Goal: Information Seeking & Learning: Learn about a topic

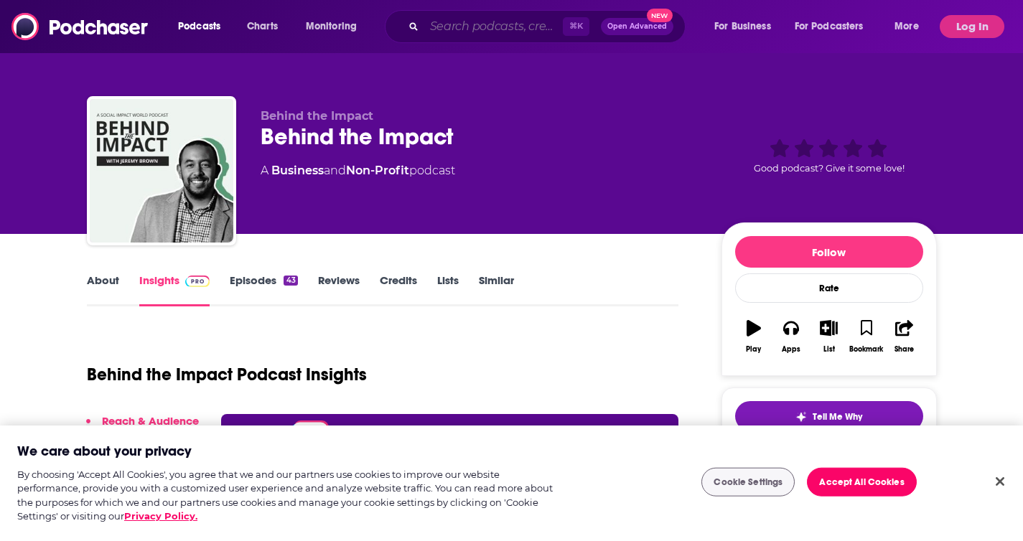
click at [455, 21] on input "Search podcasts, credits, & more..." at bounding box center [493, 26] width 139 height 23
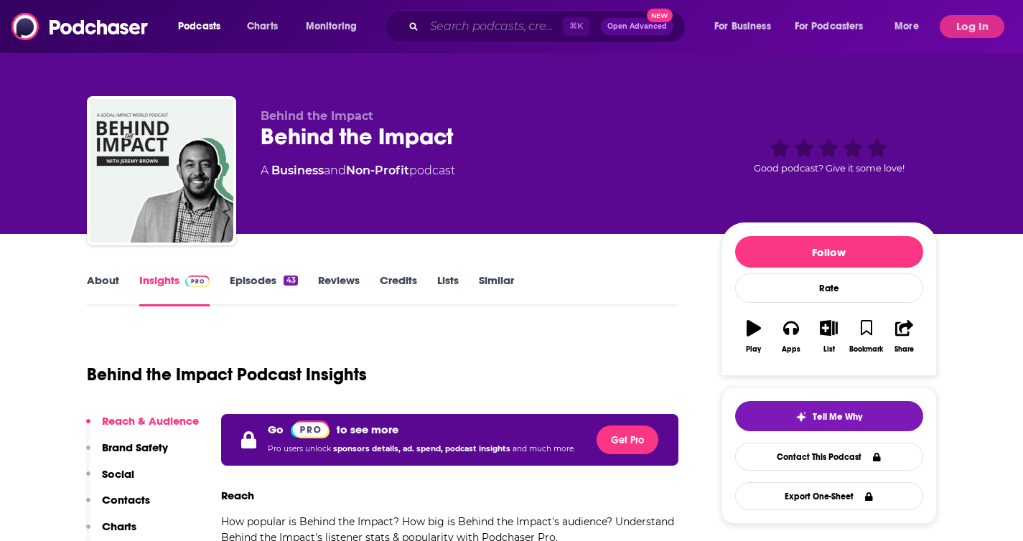
click at [455, 21] on input "Search podcasts, credits, & more..." at bounding box center [493, 26] width 139 height 23
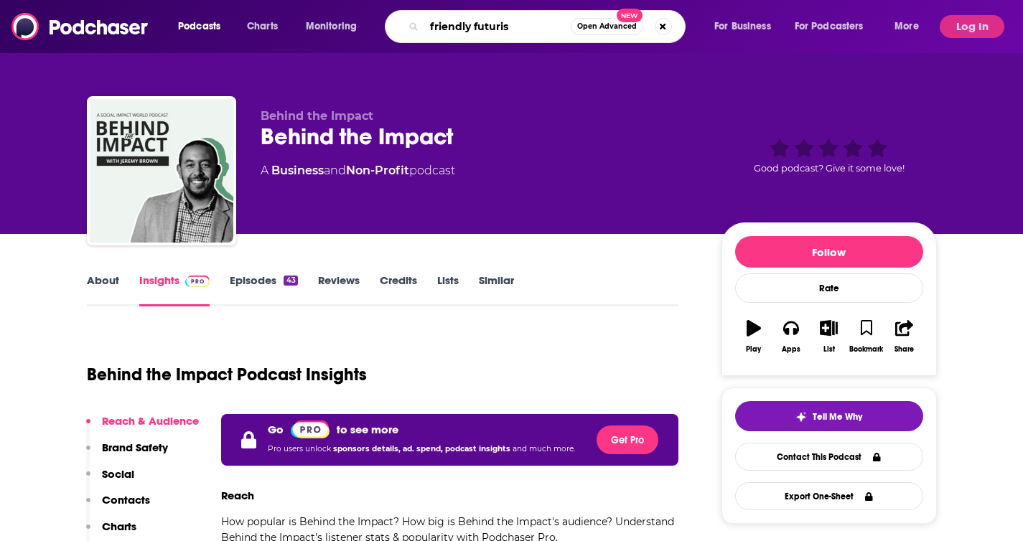
type input "friendly futurist"
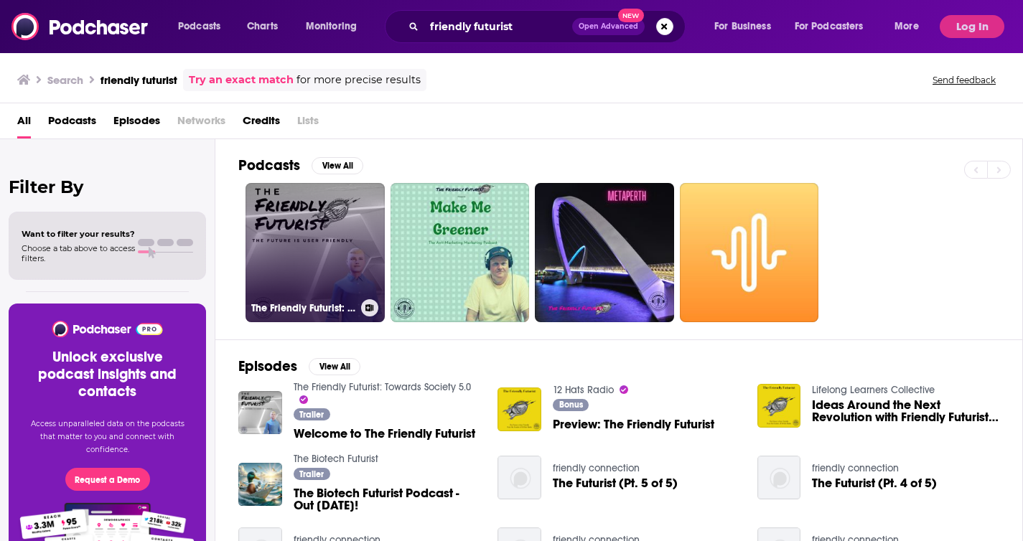
click at [301, 252] on link "The Friendly Futurist: Towards Society 5.0" at bounding box center [315, 252] width 139 height 139
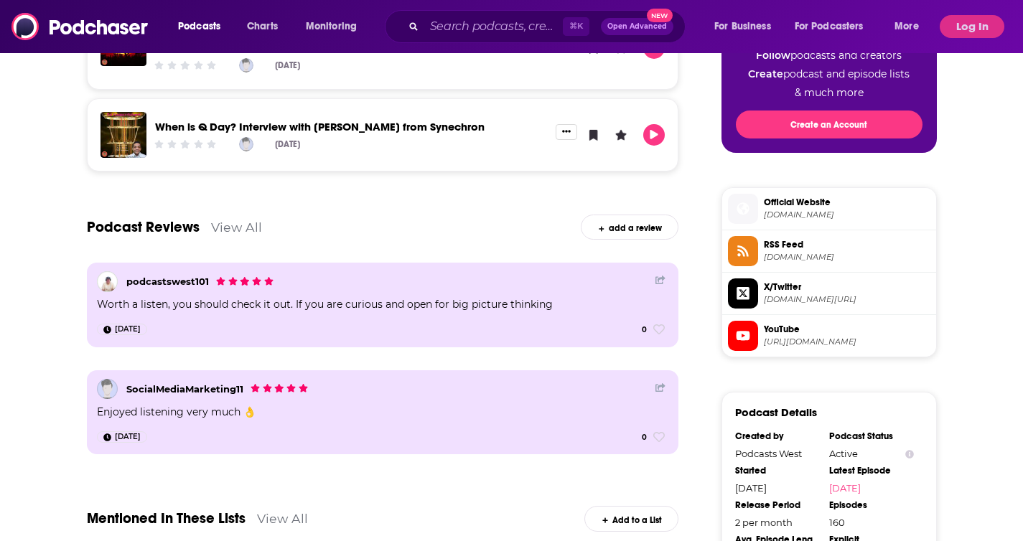
scroll to position [930, 0]
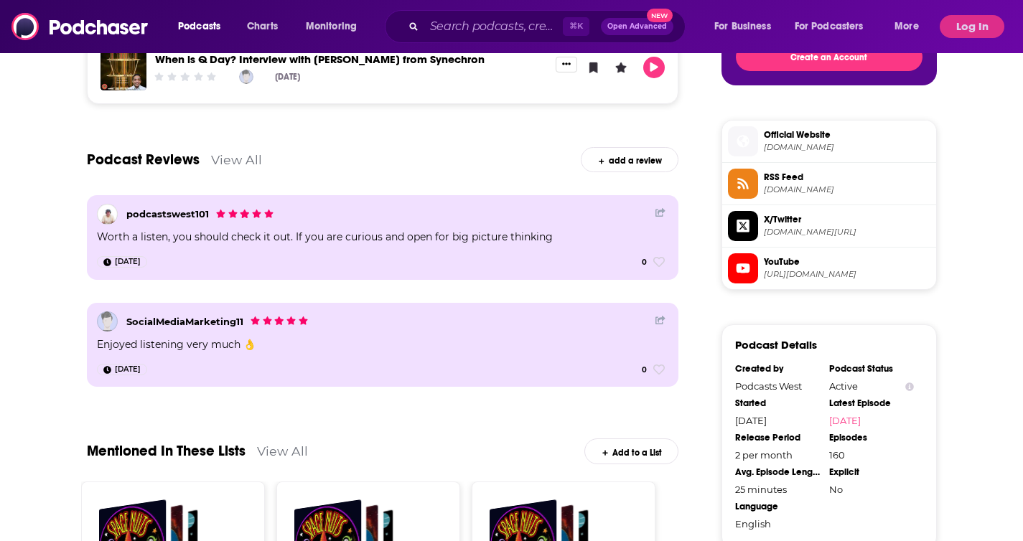
click at [69, 320] on div "About Insights Episodes 160 Reviews 2 Credits 1 Lists 6 Similar Are you ready t…" at bounding box center [393, 88] width 658 height 1492
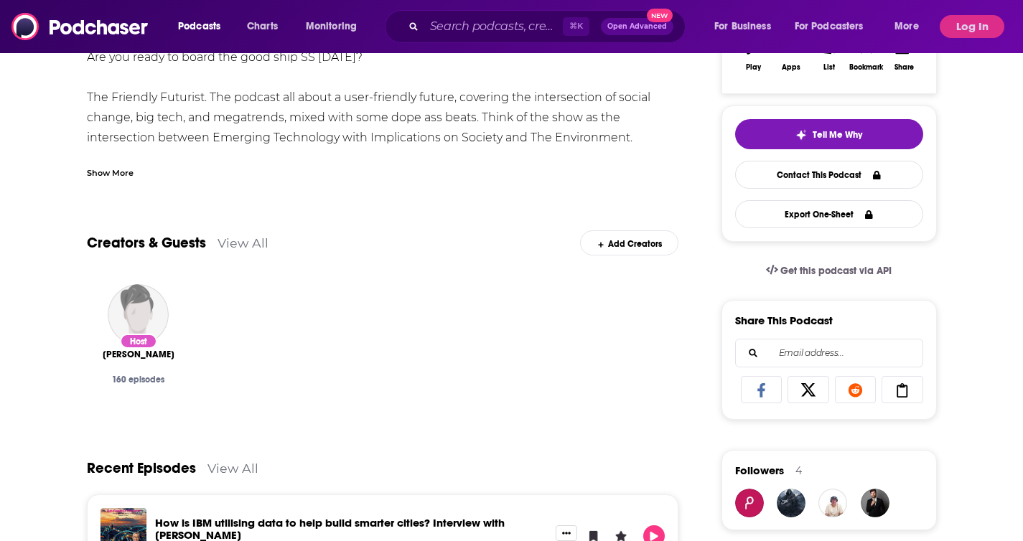
scroll to position [256, 0]
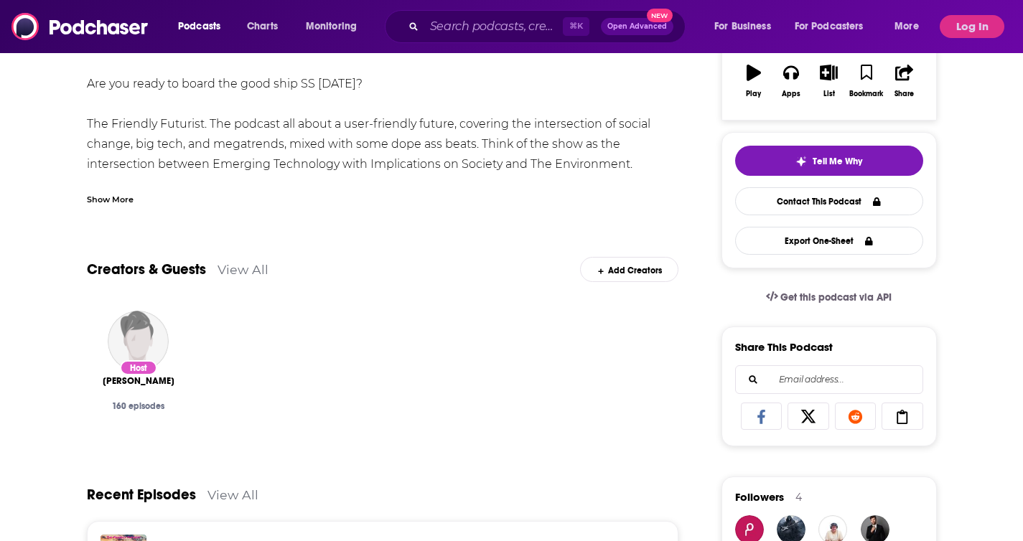
click at [1019, 2] on div "Podcasts Charts Monitoring ⌘ K Open Advanced New For Business For Podcasters Mo…" at bounding box center [511, 26] width 1023 height 53
click at [981, 18] on button "Log In" at bounding box center [972, 26] width 65 height 23
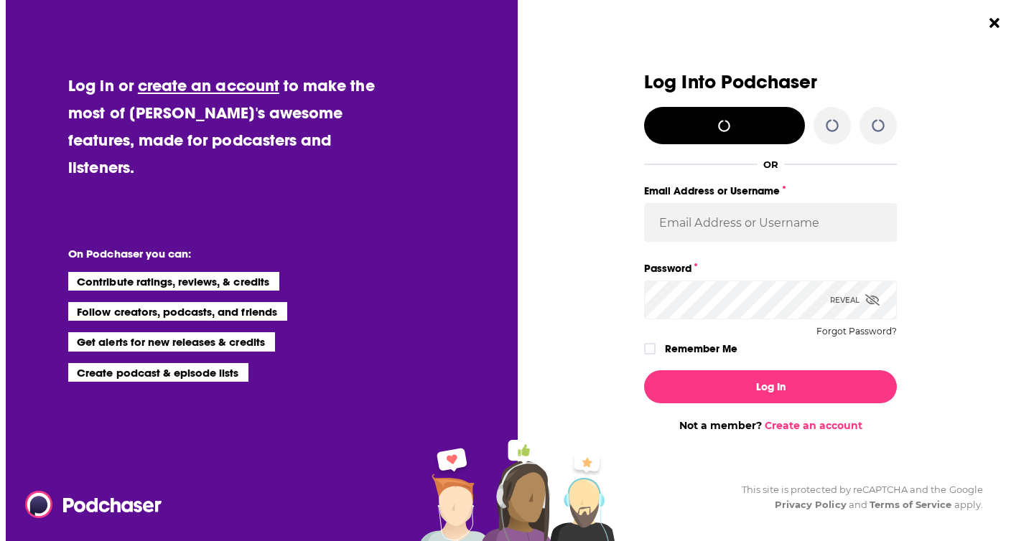
scroll to position [0, 0]
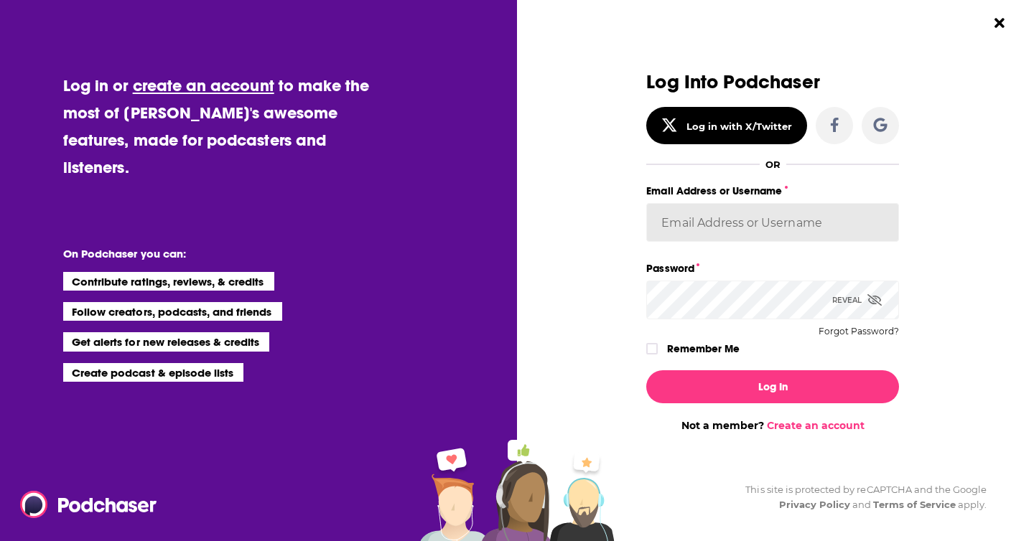
click at [775, 229] on input "Email Address or Username" at bounding box center [772, 222] width 253 height 39
type input "jhutchinson"
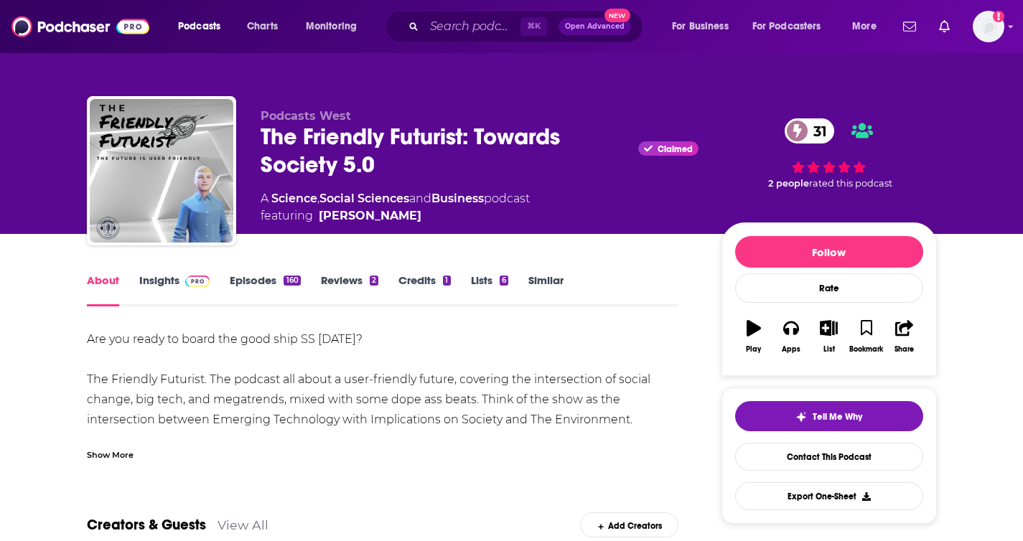
click at [195, 284] on img at bounding box center [197, 281] width 25 height 11
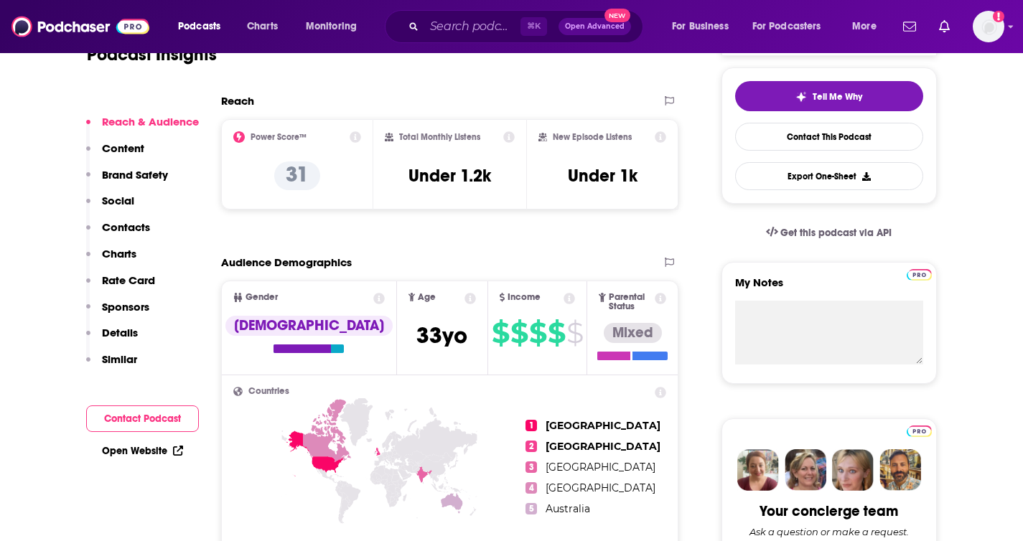
scroll to position [437, 0]
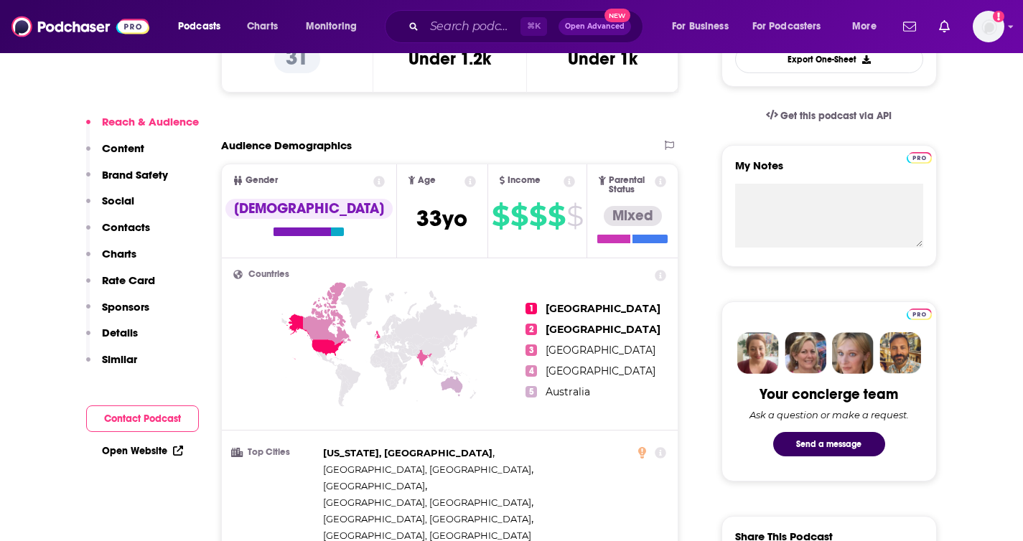
click at [456, 378] on icon at bounding box center [452, 386] width 22 height 21
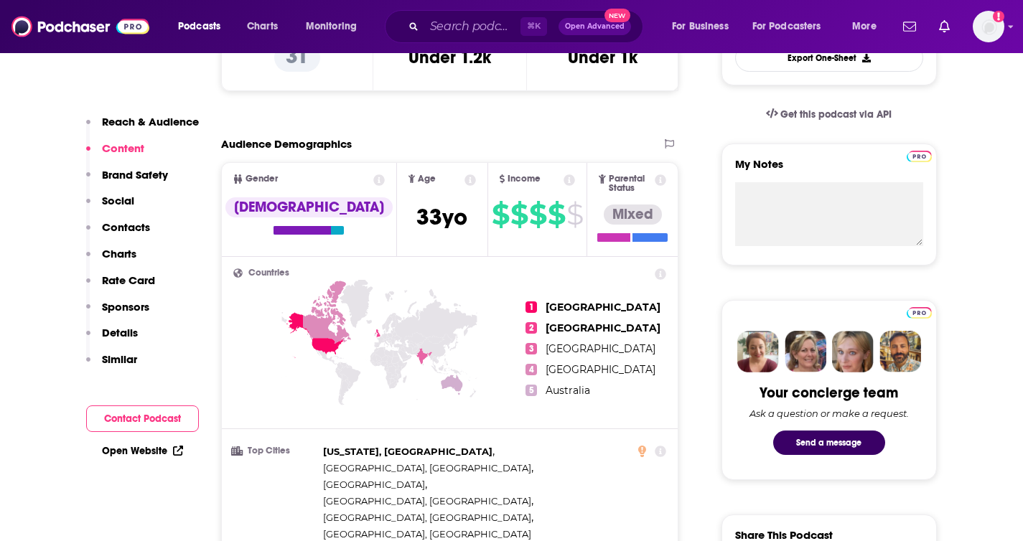
scroll to position [429, 0]
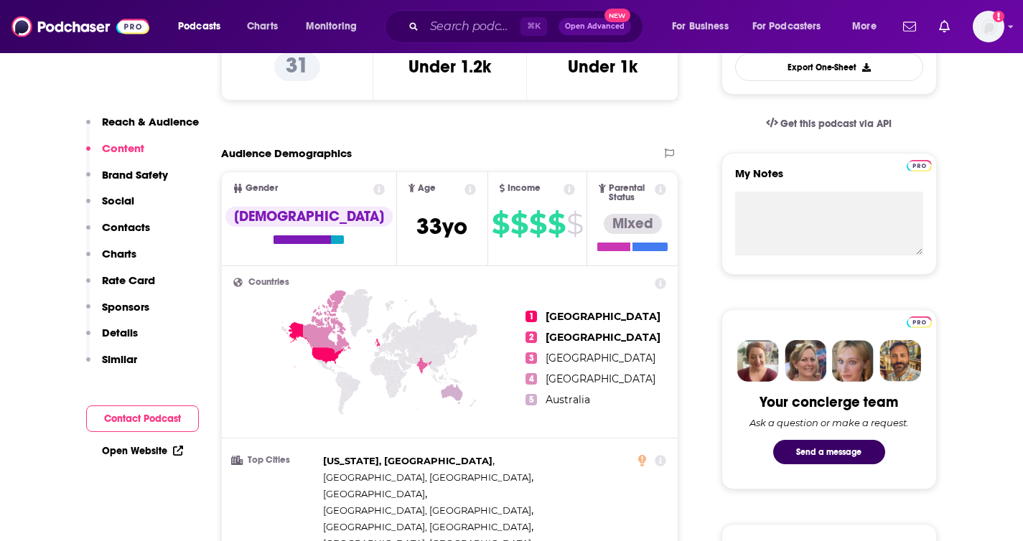
click at [392, 154] on div "Audience Demographics" at bounding box center [435, 153] width 429 height 14
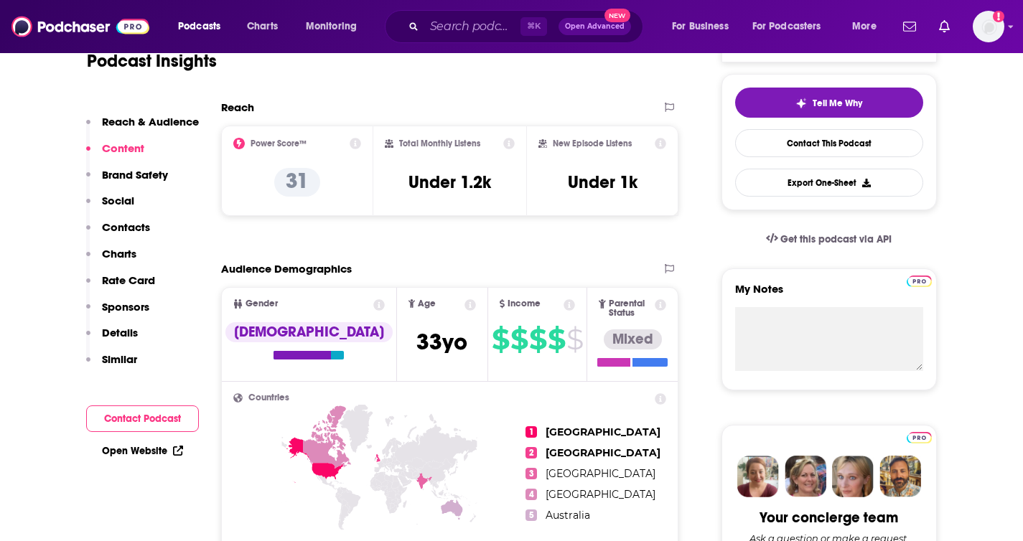
scroll to position [311, 0]
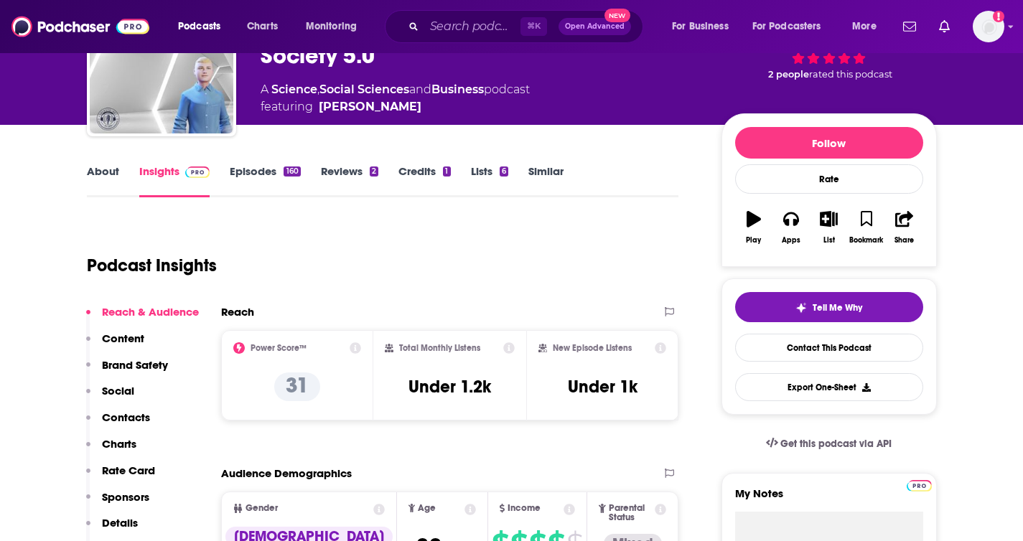
scroll to position [0, 0]
